Goal: Task Accomplishment & Management: Use online tool/utility

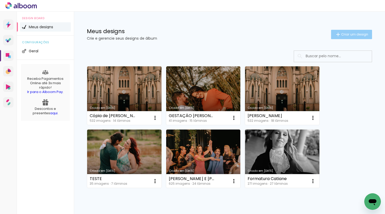
click at [346, 36] on span "Criar um design" at bounding box center [354, 34] width 27 height 3
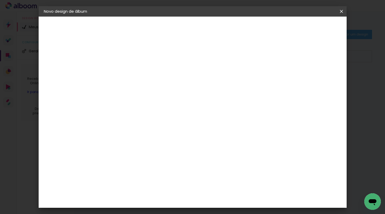
click at [129, 73] on input at bounding box center [129, 70] width 0 height 8
type input "[PERSON_NAME] 15 anos"
type paper-input "[PERSON_NAME] 15 anos"
click at [182, 24] on paper-button "Avançar" at bounding box center [168, 27] width 25 height 9
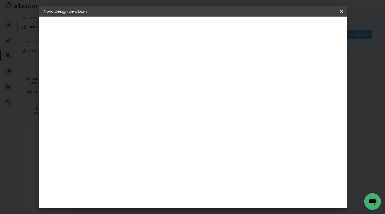
click at [142, 97] on div at bounding box center [142, 97] width 52 height 1
type input "sys"
type paper-input "sys"
click at [140, 115] on div "System ProLab" at bounding box center [132, 118] width 15 height 8
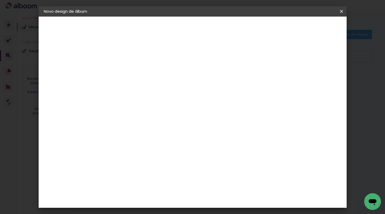
click at [0, 0] on slot "Avançar" at bounding box center [0, 0] width 0 height 0
click at [149, 86] on input "text" at bounding box center [139, 90] width 20 height 8
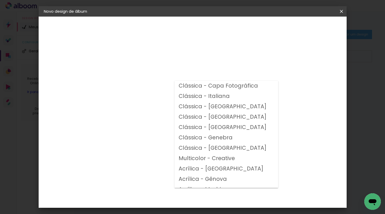
click at [160, 27] on paper-button "Voltar" at bounding box center [149, 27] width 21 height 9
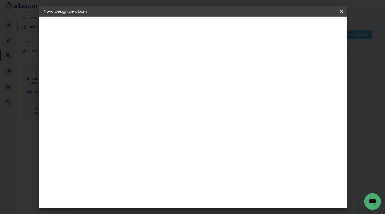
drag, startPoint x: 150, startPoint y: 100, endPoint x: 111, endPoint y: 101, distance: 39.2
click at [111, 61] on div "Fornecedor Escolha um fornecedor ou avance com o tamanho livre. Voltar Avançar" at bounding box center [163, 39] width 114 height 44
type input "s"
type input "sch"
type paper-input "sch"
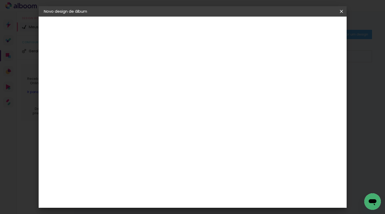
click at [145, 117] on div "Schlosser" at bounding box center [135, 117] width 20 height 4
click at [0, 0] on slot "Avançar" at bounding box center [0, 0] width 0 height 0
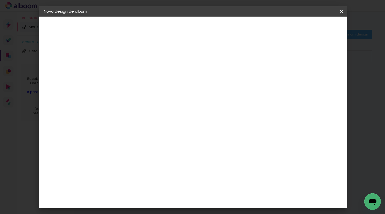
click at [0, 0] on slot "Avançar" at bounding box center [0, 0] width 0 height 0
click at [280, 57] on div at bounding box center [277, 56] width 5 height 5
type paper-checkbox "on"
click at [314, 30] on paper-button "Iniciar design" at bounding box center [297, 27] width 34 height 9
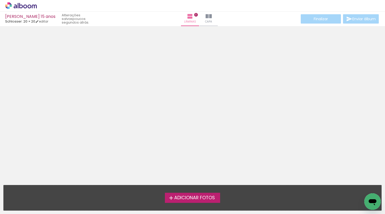
click at [208, 198] on span "Adicionar Fotos" at bounding box center [194, 198] width 41 height 5
click at [0, 0] on input "file" at bounding box center [0, 0] width 0 height 0
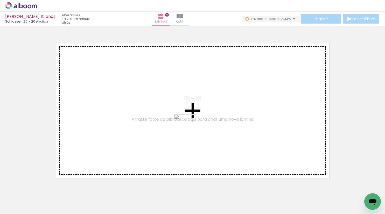
drag, startPoint x: 190, startPoint y: 195, endPoint x: 190, endPoint y: 130, distance: 65.1
click at [190, 130] on quentale-workspace at bounding box center [192, 107] width 385 height 214
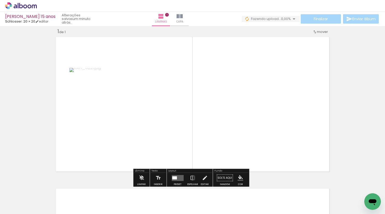
scroll to position [6, 0]
click at [174, 177] on div at bounding box center [174, 177] width 5 height 3
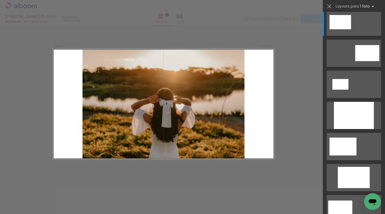
scroll to position [0, 0]
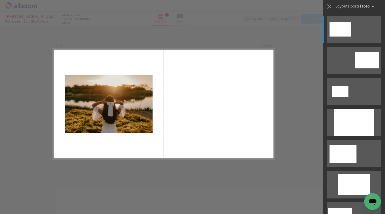
click at [162, 201] on div at bounding box center [161, 196] width 26 height 17
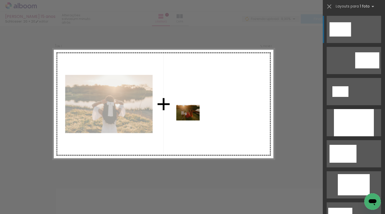
drag, startPoint x: 163, startPoint y: 199, endPoint x: 194, endPoint y: 117, distance: 87.4
click at [194, 117] on quentale-workspace at bounding box center [192, 107] width 385 height 214
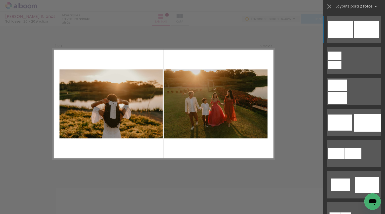
scroll to position [0, 903]
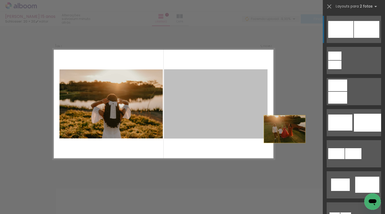
drag, startPoint x: 214, startPoint y: 110, endPoint x: 300, endPoint y: 135, distance: 89.2
click at [300, 135] on div "Inserir lâmina 1 de 1 Confirmar Cancelar" at bounding box center [192, 178] width 385 height 316
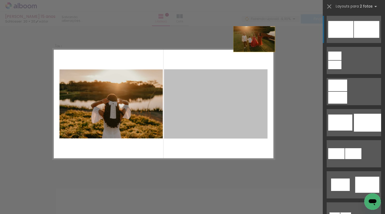
drag, startPoint x: 218, startPoint y: 119, endPoint x: 263, endPoint y: 19, distance: 109.4
click at [263, 0] on div "[PERSON_NAME] 15 anos Schlosser: 20 × 20 editar Lâminas 1 Capa Finalizar Enviar…" at bounding box center [192, 0] width 385 height 0
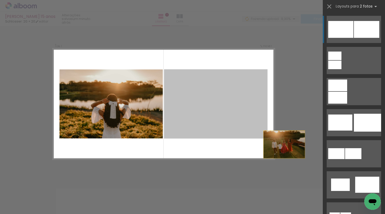
drag, startPoint x: 227, startPoint y: 111, endPoint x: 299, endPoint y: 155, distance: 83.9
click at [299, 155] on div "Inserir lâmina 1 de 1 Confirmar Cancelar" at bounding box center [192, 178] width 385 height 316
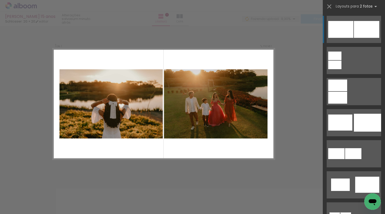
click at [223, 133] on quentale-photo at bounding box center [215, 103] width 103 height 69
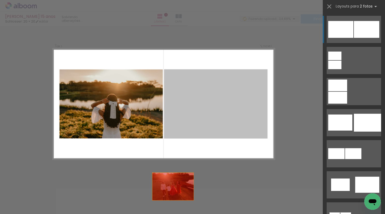
drag, startPoint x: 222, startPoint y: 132, endPoint x: 160, endPoint y: 207, distance: 97.3
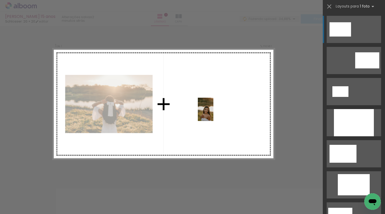
drag, startPoint x: 251, startPoint y: 205, endPoint x: 214, endPoint y: 113, distance: 99.5
click at [213, 113] on quentale-workspace at bounding box center [192, 107] width 385 height 214
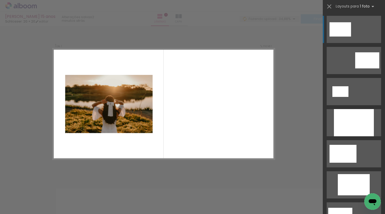
click at [169, 176] on div "Confirmar Cancelar" at bounding box center [192, 178] width 385 height 316
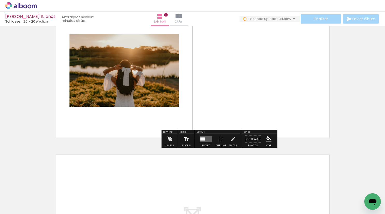
scroll to position [53, 0]
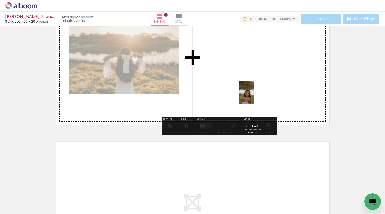
drag, startPoint x: 253, startPoint y: 199, endPoint x: 255, endPoint y: 96, distance: 103.5
click at [255, 96] on quentale-workspace at bounding box center [192, 107] width 385 height 214
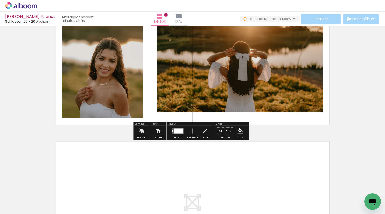
click at [186, 166] on quentale-layouter at bounding box center [192, 209] width 277 height 139
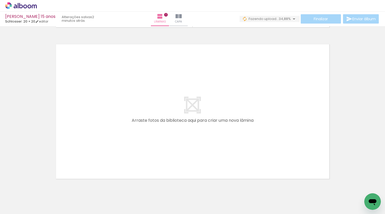
scroll to position [151, 0]
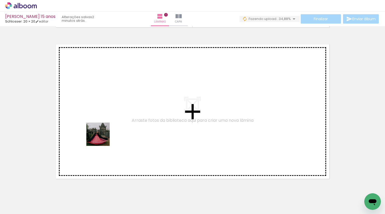
drag, startPoint x: 85, startPoint y: 199, endPoint x: 106, endPoint y: 118, distance: 83.9
click at [106, 118] on quentale-workspace at bounding box center [192, 107] width 385 height 214
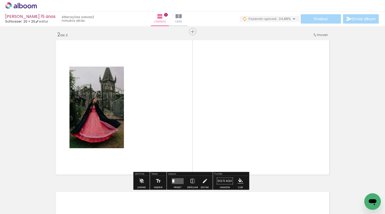
scroll to position [158, 0]
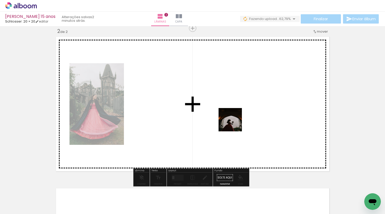
drag, startPoint x: 227, startPoint y: 198, endPoint x: 234, endPoint y: 119, distance: 79.1
click at [234, 119] on quentale-workspace at bounding box center [192, 107] width 385 height 214
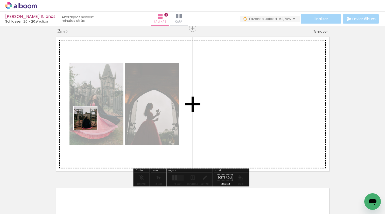
drag, startPoint x: 61, startPoint y: 196, endPoint x: 93, endPoint y: 115, distance: 87.2
click at [93, 115] on quentale-workspace at bounding box center [192, 107] width 385 height 214
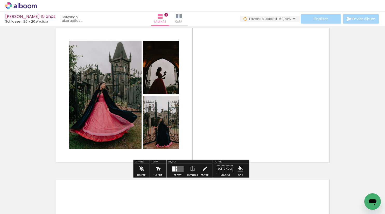
scroll to position [0, 205]
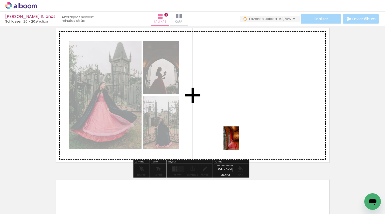
drag, startPoint x: 141, startPoint y: 198, endPoint x: 239, endPoint y: 142, distance: 112.9
click at [239, 142] on quentale-workspace at bounding box center [192, 107] width 385 height 214
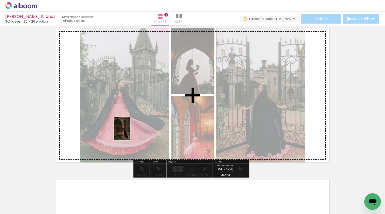
drag, startPoint x: 51, startPoint y: 197, endPoint x: 134, endPoint y: 124, distance: 110.6
click at [134, 124] on quentale-workspace at bounding box center [192, 107] width 385 height 214
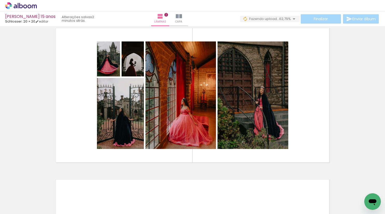
scroll to position [0, 52]
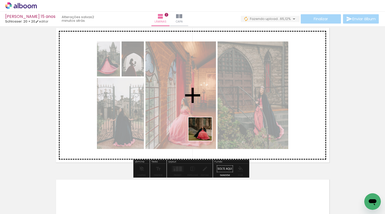
drag, startPoint x: 148, startPoint y: 197, endPoint x: 210, endPoint y: 117, distance: 101.3
click at [210, 117] on quentale-workspace at bounding box center [192, 107] width 385 height 214
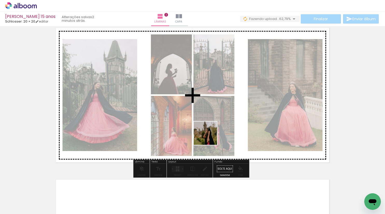
drag, startPoint x: 171, startPoint y: 199, endPoint x: 209, endPoint y: 135, distance: 74.3
click at [209, 135] on quentale-workspace at bounding box center [192, 107] width 385 height 214
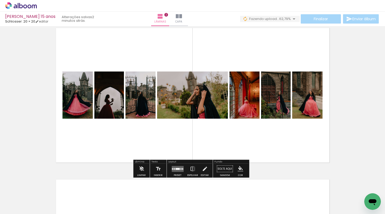
click at [176, 170] on div at bounding box center [178, 169] width 4 height 2
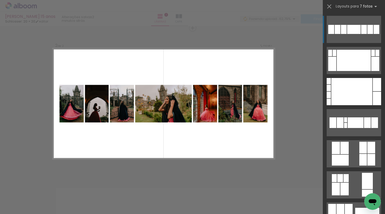
scroll to position [158, 0]
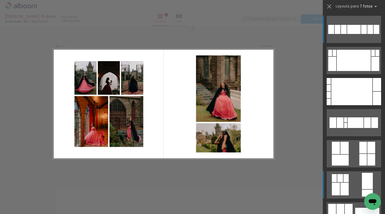
click at [349, 184] on quentale-layouter at bounding box center [354, 184] width 54 height 27
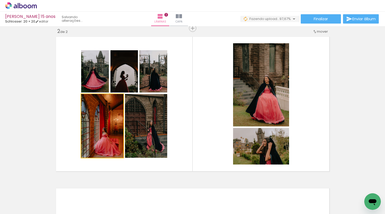
drag, startPoint x: 100, startPoint y: 131, endPoint x: 28, endPoint y: 130, distance: 72.1
click at [28, 130] on div "Inserir lâmina 1 de 2 Inserir lâmina 2 de 2" at bounding box center [192, 97] width 385 height 455
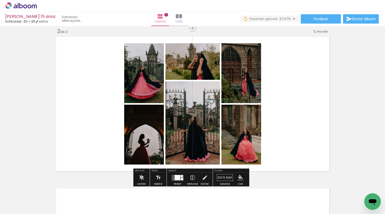
click at [176, 177] on div at bounding box center [177, 177] width 5 height 5
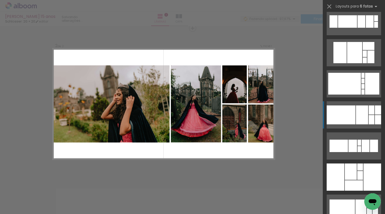
scroll to position [240, 0]
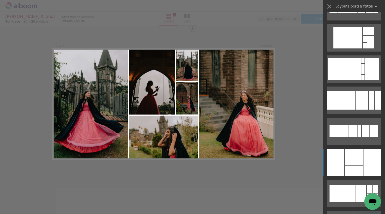
click at [354, 171] on div at bounding box center [354, 171] width 18 height 10
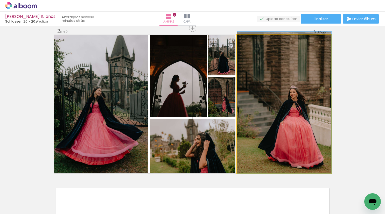
drag, startPoint x: 299, startPoint y: 136, endPoint x: 298, endPoint y: 130, distance: 5.5
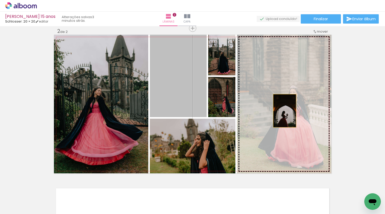
drag, startPoint x: 171, startPoint y: 101, endPoint x: 283, endPoint y: 111, distance: 112.2
click at [0, 0] on slot at bounding box center [0, 0] width 0 height 0
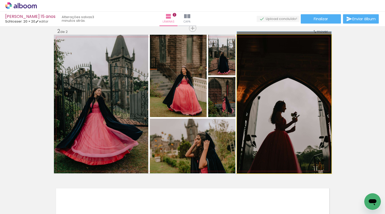
drag, startPoint x: 297, startPoint y: 137, endPoint x: 297, endPoint y: 132, distance: 4.7
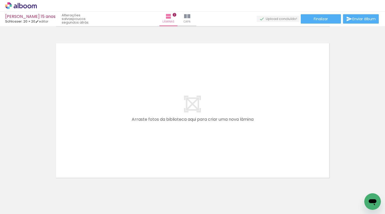
scroll to position [0, 0]
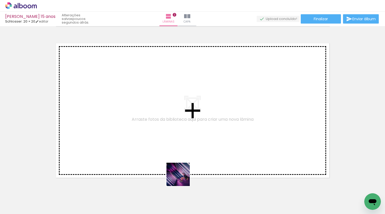
drag, startPoint x: 169, startPoint y: 199, endPoint x: 204, endPoint y: 142, distance: 67.1
click at [204, 142] on quentale-workspace at bounding box center [192, 107] width 385 height 214
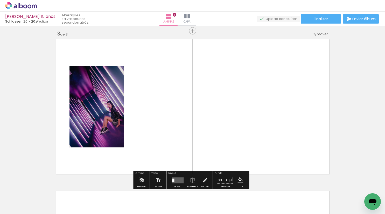
scroll to position [310, 0]
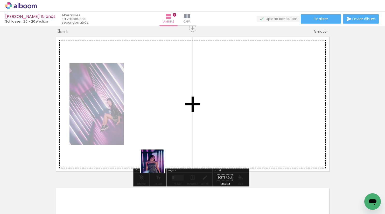
drag, startPoint x: 147, startPoint y: 195, endPoint x: 166, endPoint y: 136, distance: 62.6
click at [166, 136] on quentale-workspace at bounding box center [192, 107] width 385 height 214
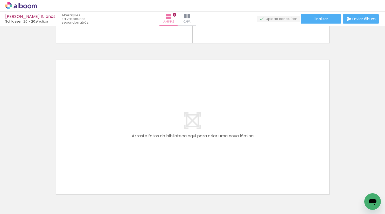
scroll to position [439, 0]
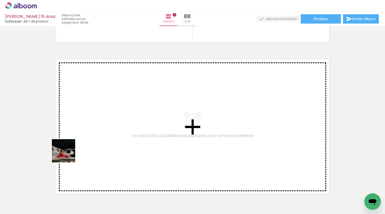
drag, startPoint x: 60, startPoint y: 180, endPoint x: 74, endPoint y: 141, distance: 41.5
click at [74, 141] on quentale-workspace at bounding box center [192, 107] width 385 height 214
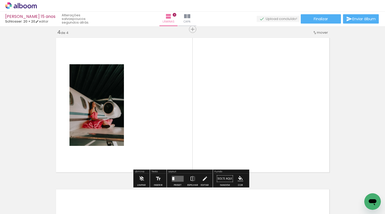
scroll to position [461, 0]
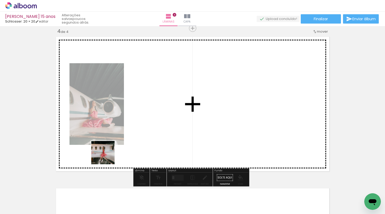
drag, startPoint x: 80, startPoint y: 195, endPoint x: 138, endPoint y: 136, distance: 82.7
click at [138, 135] on quentale-workspace at bounding box center [192, 107] width 385 height 214
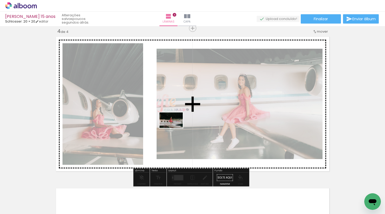
drag, startPoint x: 111, startPoint y: 194, endPoint x: 175, endPoint y: 128, distance: 91.9
click at [175, 128] on quentale-workspace at bounding box center [192, 107] width 385 height 214
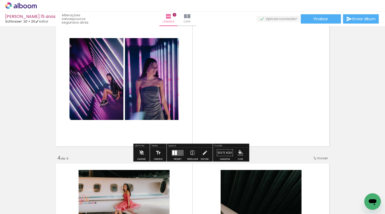
scroll to position [332, 0]
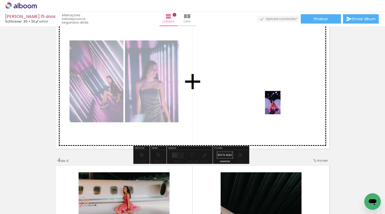
drag, startPoint x: 337, startPoint y: 203, endPoint x: 278, endPoint y: 102, distance: 116.5
click at [278, 102] on quentale-workspace at bounding box center [192, 107] width 385 height 214
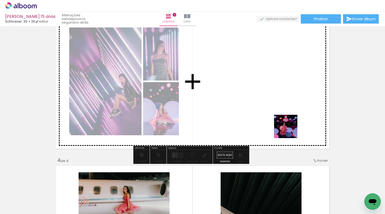
drag, startPoint x: 359, startPoint y: 190, endPoint x: 273, endPoint y: 117, distance: 112.6
click at [273, 117] on quentale-workspace at bounding box center [192, 107] width 385 height 214
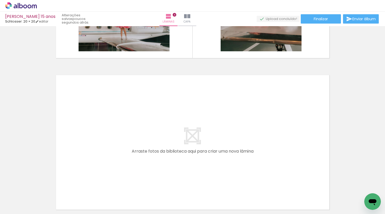
scroll to position [0, 655]
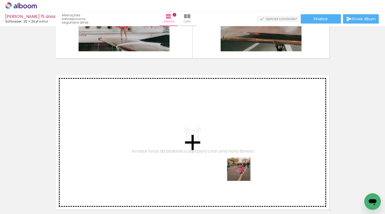
drag, startPoint x: 243, startPoint y: 197, endPoint x: 246, endPoint y: 149, distance: 48.8
click at [246, 149] on quentale-workspace at bounding box center [192, 107] width 385 height 214
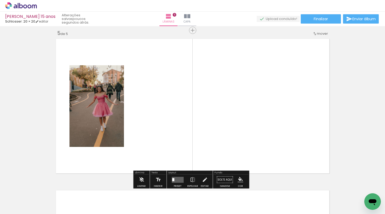
scroll to position [613, 0]
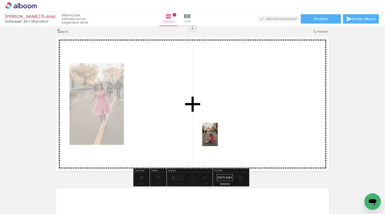
drag, startPoint x: 213, startPoint y: 201, endPoint x: 217, endPoint y: 135, distance: 66.0
click at [218, 134] on quentale-workspace at bounding box center [192, 107] width 385 height 214
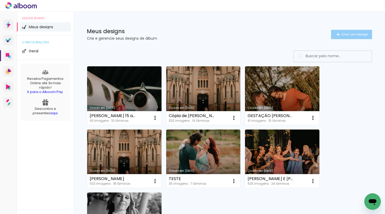
click at [341, 33] on span "Criar um design" at bounding box center [354, 34] width 27 height 3
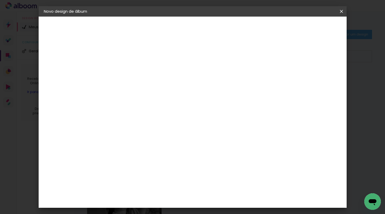
click at [129, 67] on input at bounding box center [129, 70] width 0 height 8
type input "A"
type input "Gestação Ana Paula"
click at [182, 26] on paper-button "Avançar" at bounding box center [168, 27] width 25 height 9
click at [141, 100] on input at bounding box center [142, 98] width 52 height 6
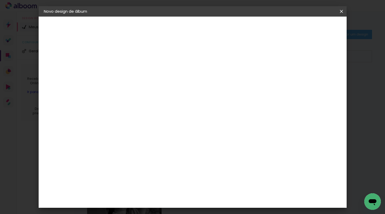
type input "sys"
type paper-input "sys"
click at [149, 120] on paper-item "System ProLab" at bounding box center [137, 117] width 46 height 13
click at [0, 0] on slot "Avançar" at bounding box center [0, 0] width 0 height 0
click at [149, 86] on input "text" at bounding box center [139, 90] width 20 height 8
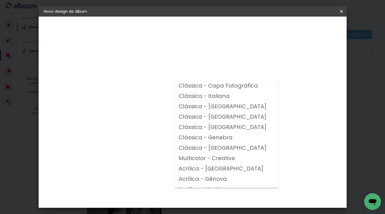
click at [0, 0] on slot "Clássica - [GEOGRAPHIC_DATA]" at bounding box center [0, 0] width 0 height 0
type input "Clássica - [GEOGRAPHIC_DATA]"
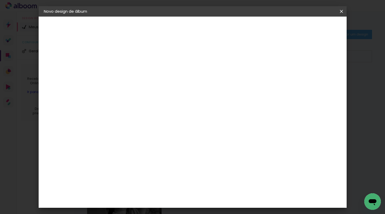
scroll to position [24, 0]
